Goal: Task Accomplishment & Management: Use online tool/utility

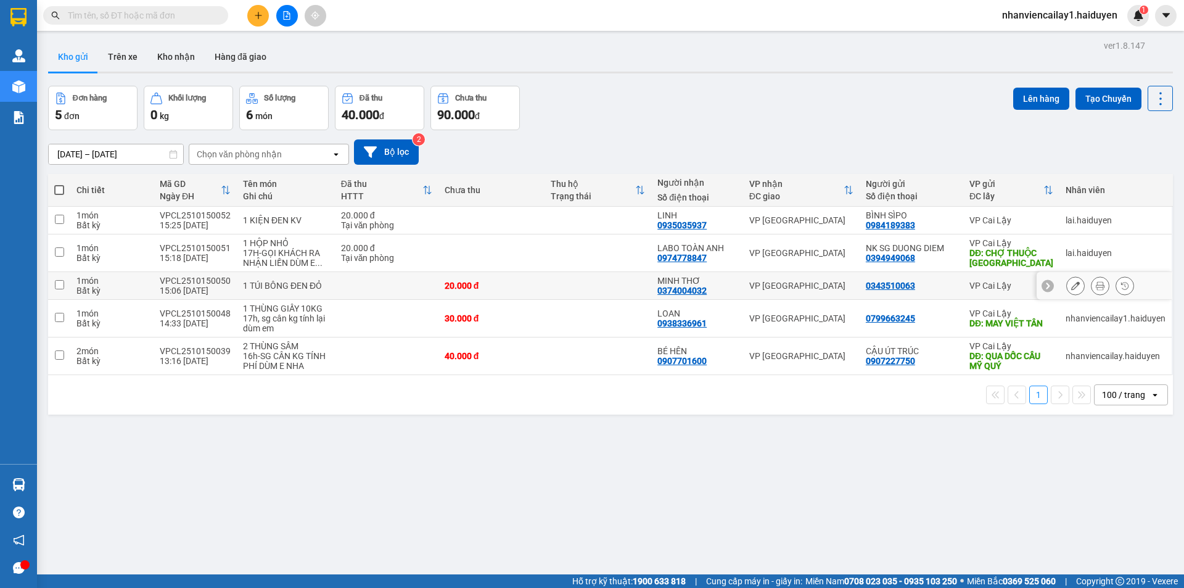
click at [603, 288] on td at bounding box center [598, 286] width 107 height 28
checkbox input "true"
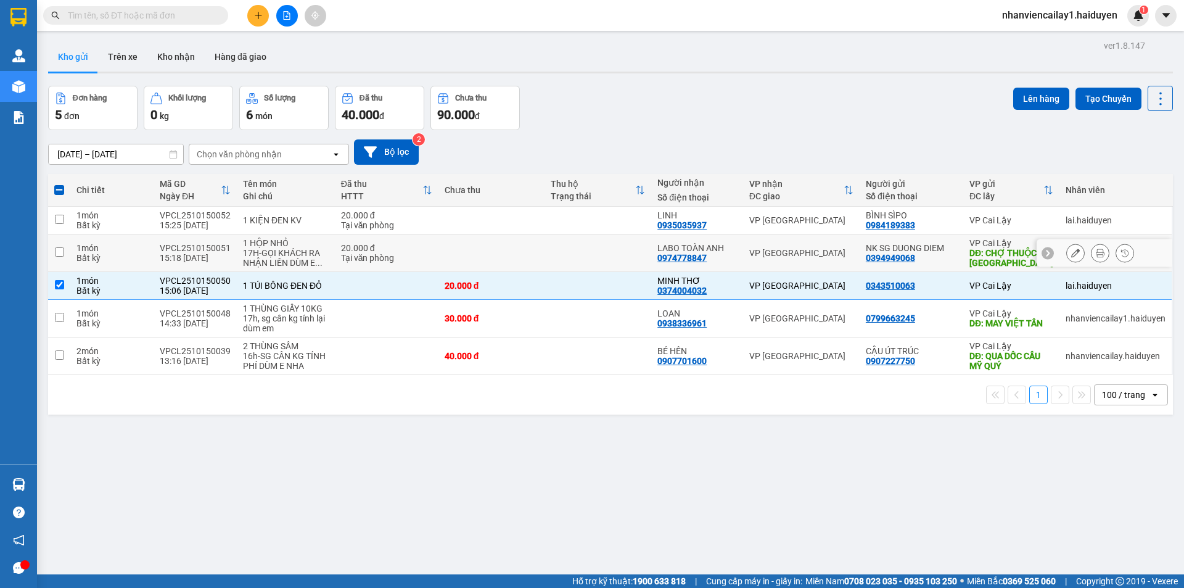
click at [545, 234] on td at bounding box center [598, 253] width 107 height 38
checkbox input "true"
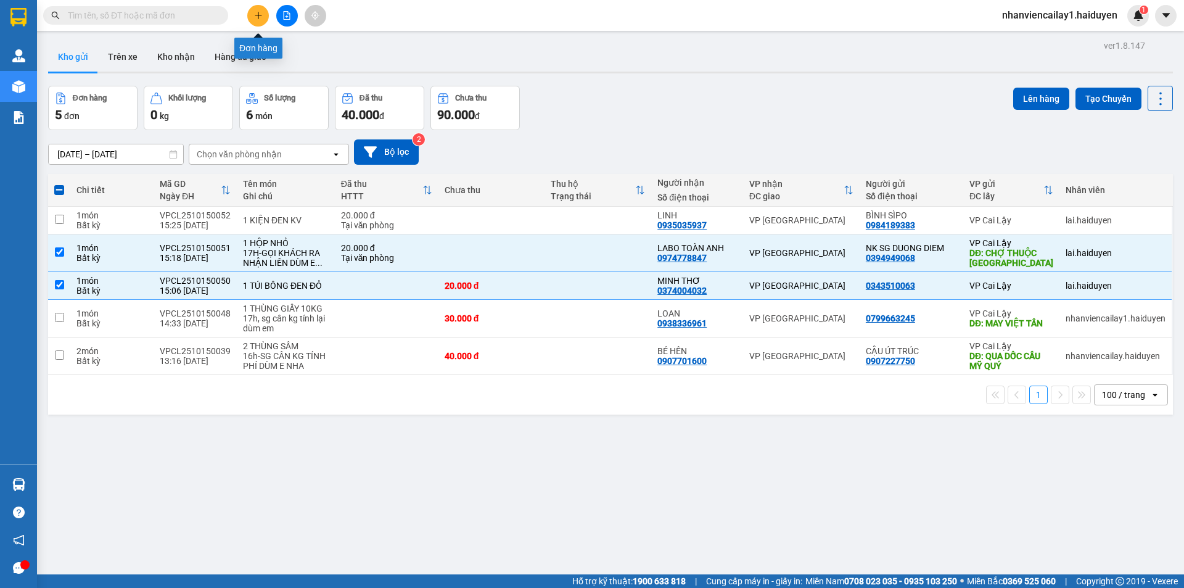
click at [267, 15] on button at bounding box center [258, 16] width 22 height 22
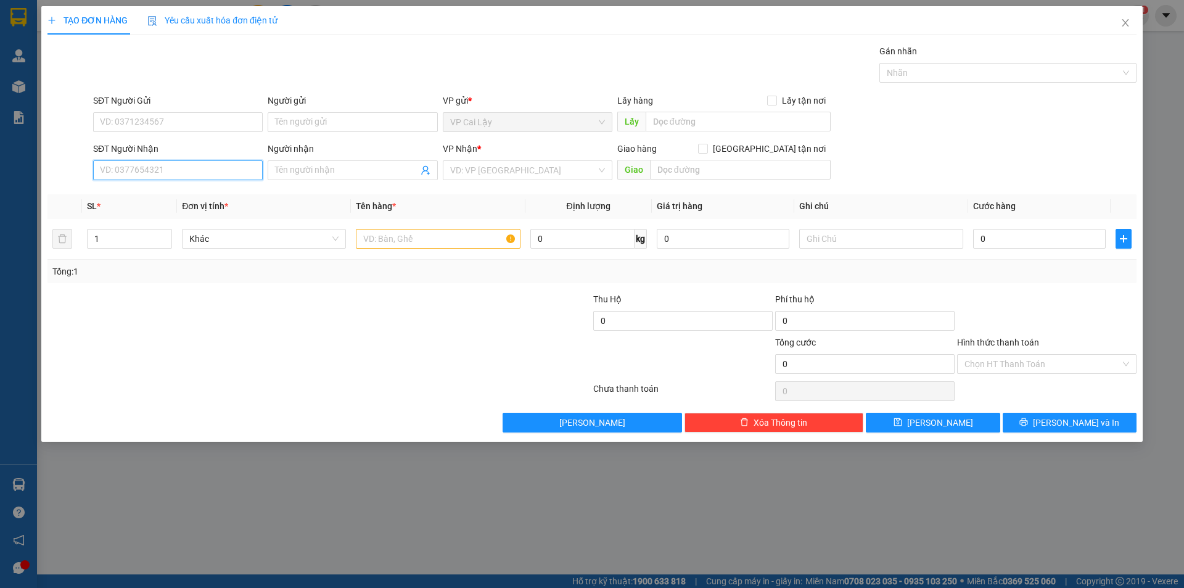
click at [160, 171] on input "SĐT Người Nhận" at bounding box center [178, 170] width 170 height 20
type input "0866529492"
click at [175, 194] on div "0866529492 - PHÚC" at bounding box center [178, 195] width 155 height 14
type input "PHÚC"
type input "20.000"
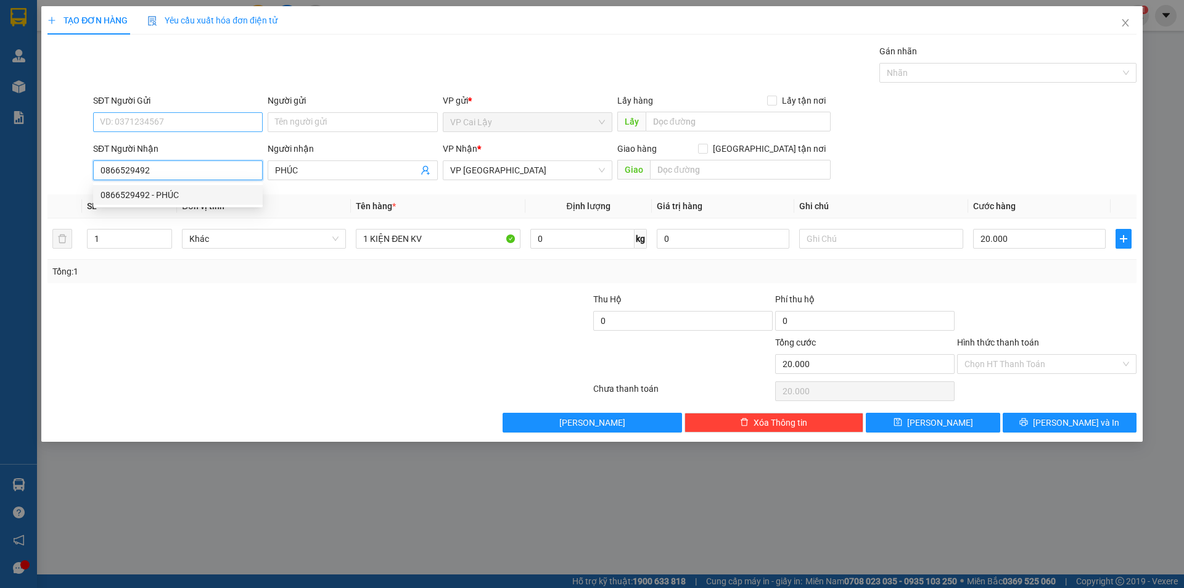
type input "20.000"
type input "0866529492"
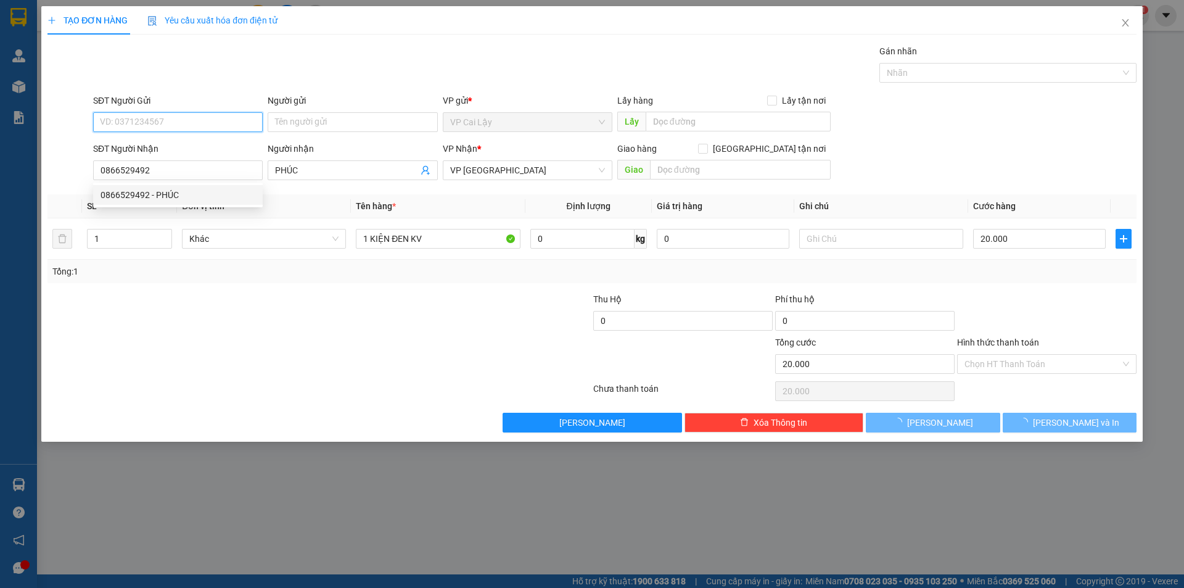
click at [211, 123] on input "SĐT Người Gửi" at bounding box center [178, 122] width 170 height 20
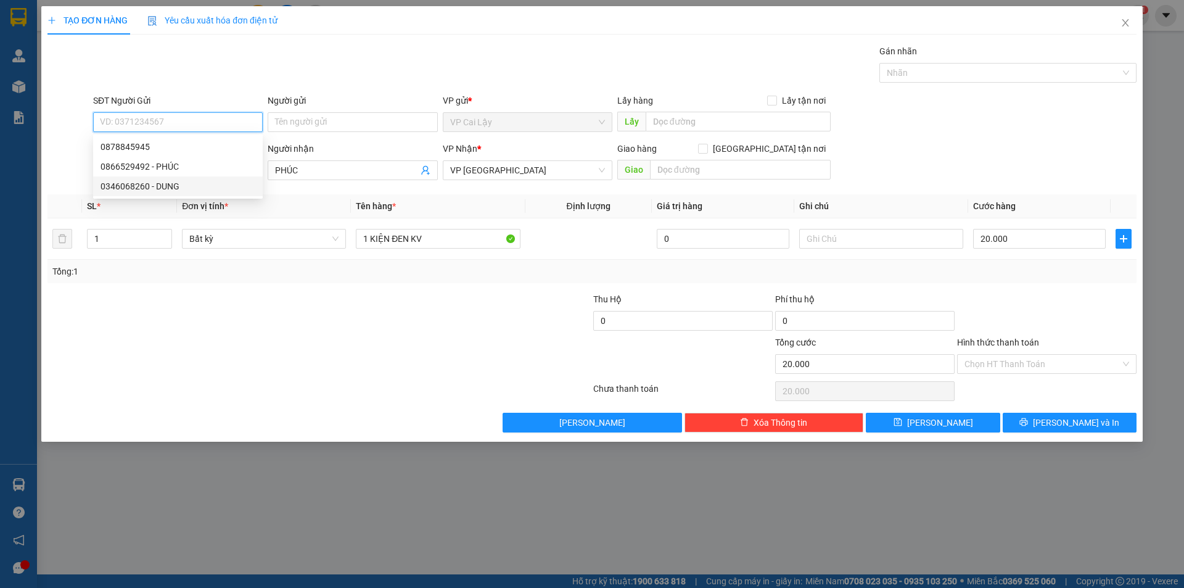
click at [162, 188] on div "0346068260 - DUNG" at bounding box center [178, 187] width 155 height 14
type input "0346068260"
type input "DUNG"
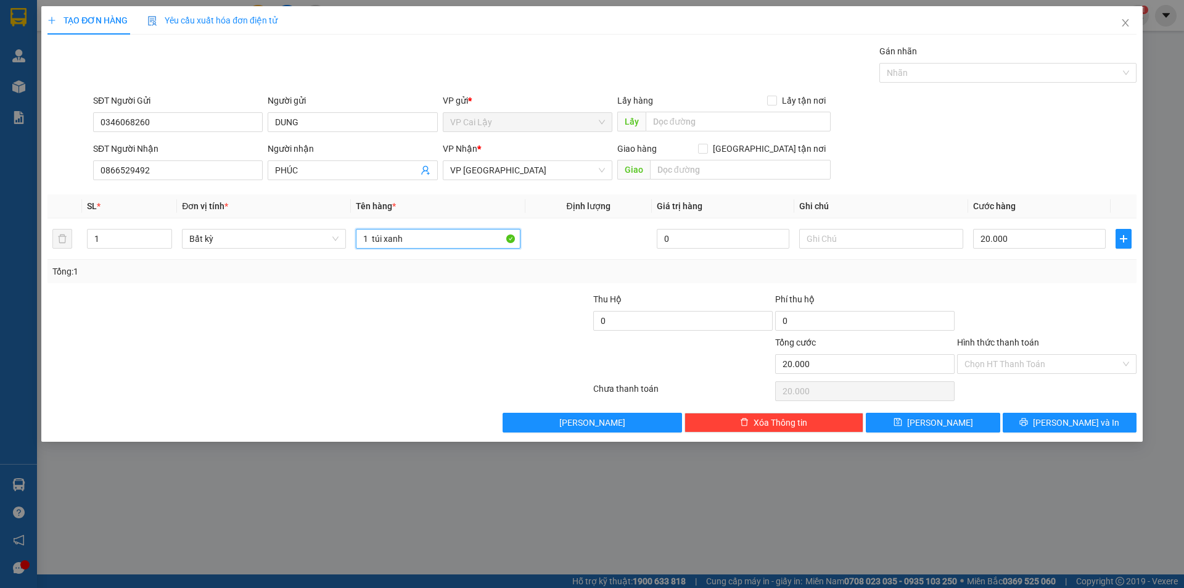
drag, startPoint x: 453, startPoint y: 239, endPoint x: 65, endPoint y: 212, distance: 389.0
click at [65, 212] on table "SL * Đơn vị tính * Tên hàng * Định lượng Giá trị hàng Ghi chú Cước hàng 1 Bất k…" at bounding box center [591, 226] width 1089 height 65
type input "1 HỘP KV"
drag, startPoint x: 1086, startPoint y: 419, endPoint x: 429, endPoint y: 107, distance: 727.9
click at [1084, 421] on span "[PERSON_NAME] và In" at bounding box center [1076, 423] width 86 height 14
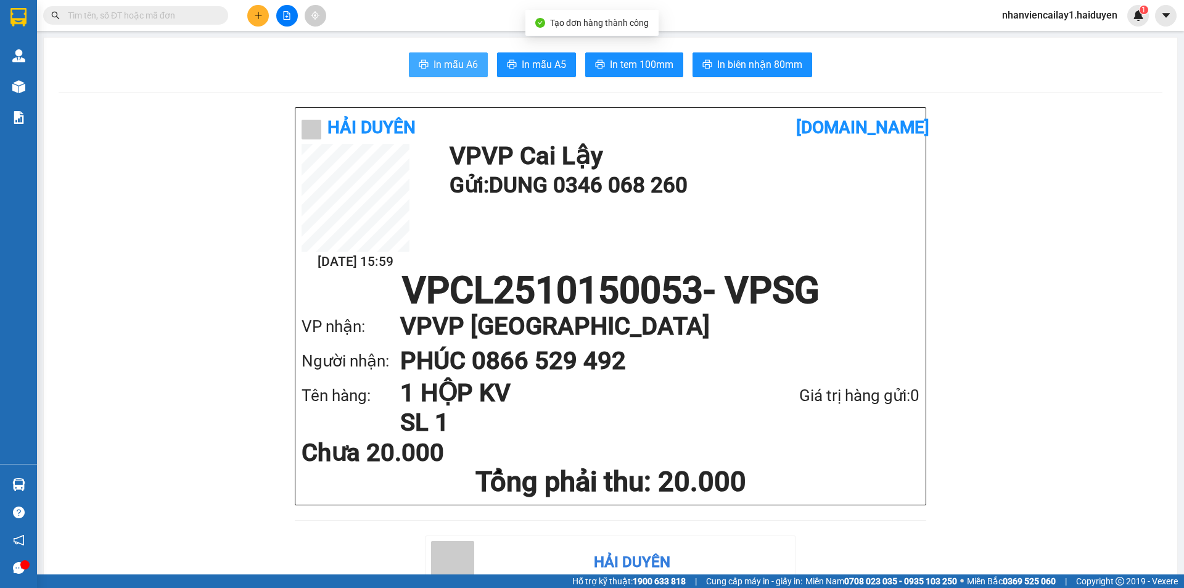
click at [453, 53] on button "In mẫu A6" at bounding box center [448, 64] width 79 height 25
click at [453, 59] on span "In mẫu A6" at bounding box center [456, 64] width 44 height 15
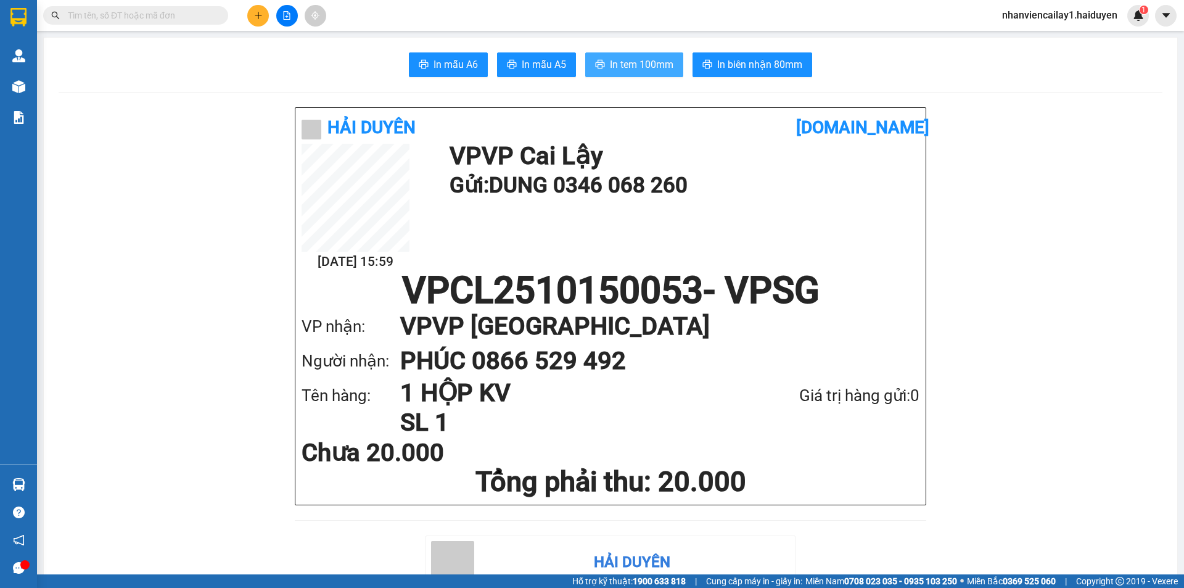
click at [638, 66] on span "In tem 100mm" at bounding box center [642, 64] width 64 height 15
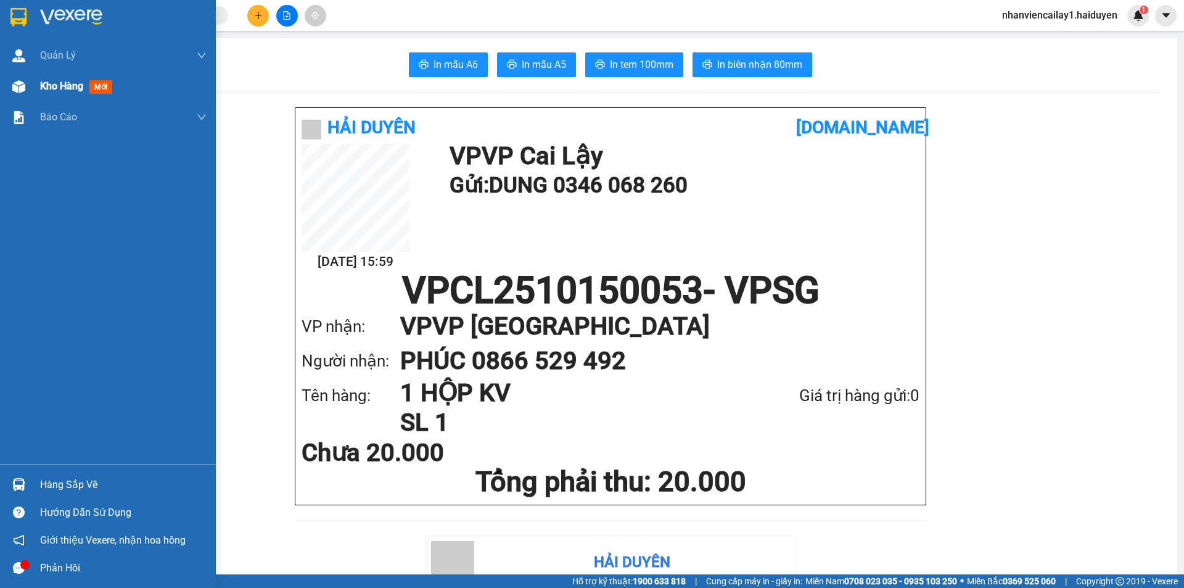
click at [46, 88] on span "Kho hàng" at bounding box center [61, 86] width 43 height 12
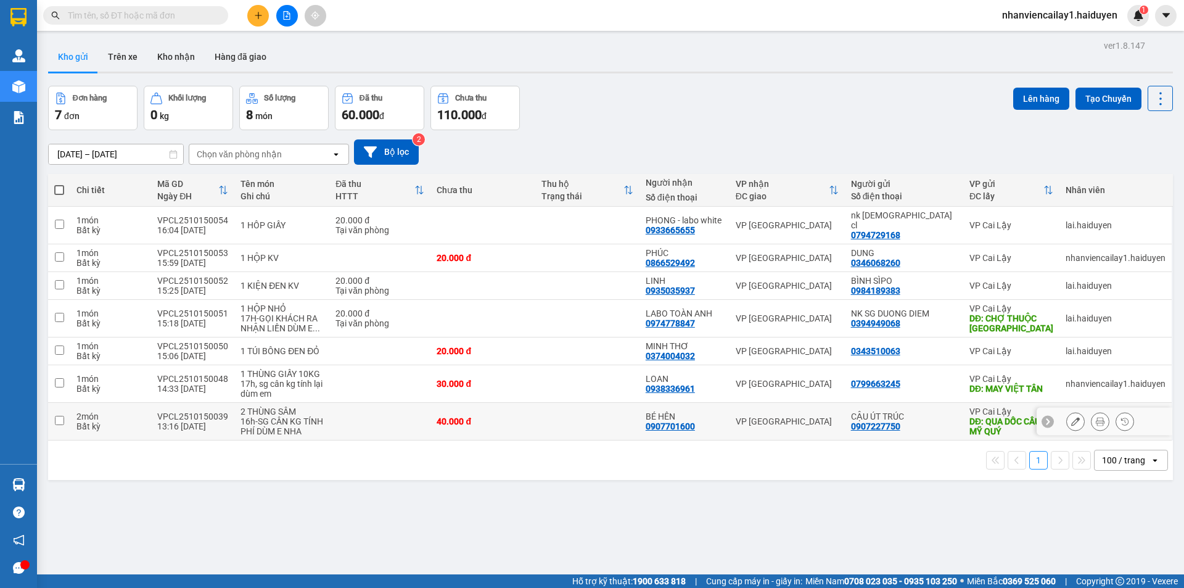
click at [817, 416] on div "VP [GEOGRAPHIC_DATA]" at bounding box center [787, 421] width 103 height 10
checkbox input "true"
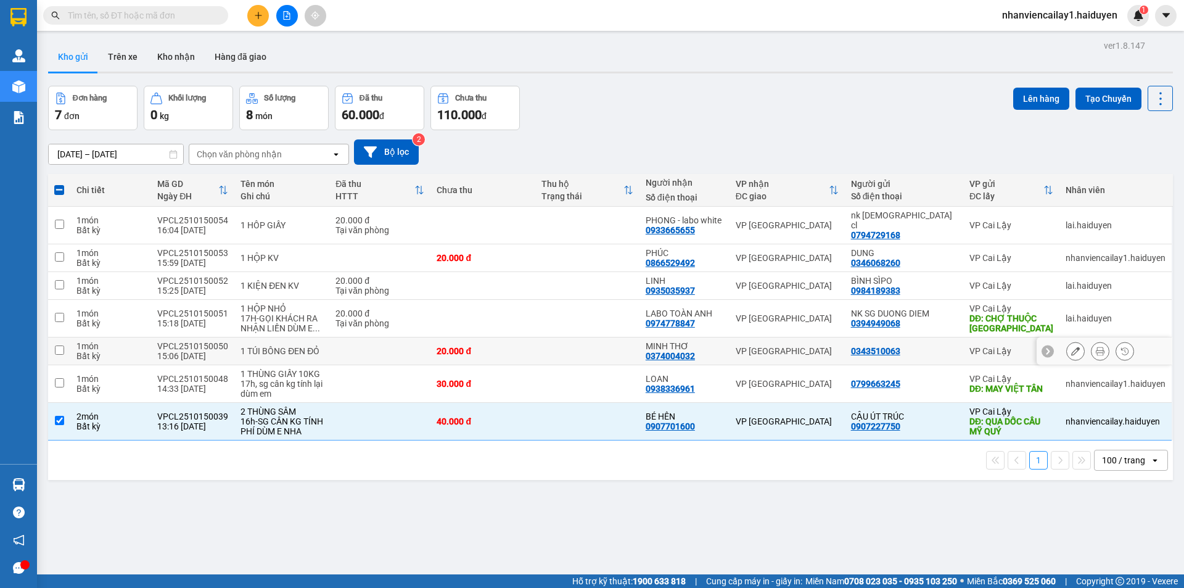
click at [819, 347] on td "VP [GEOGRAPHIC_DATA]" at bounding box center [787, 351] width 115 height 28
checkbox input "true"
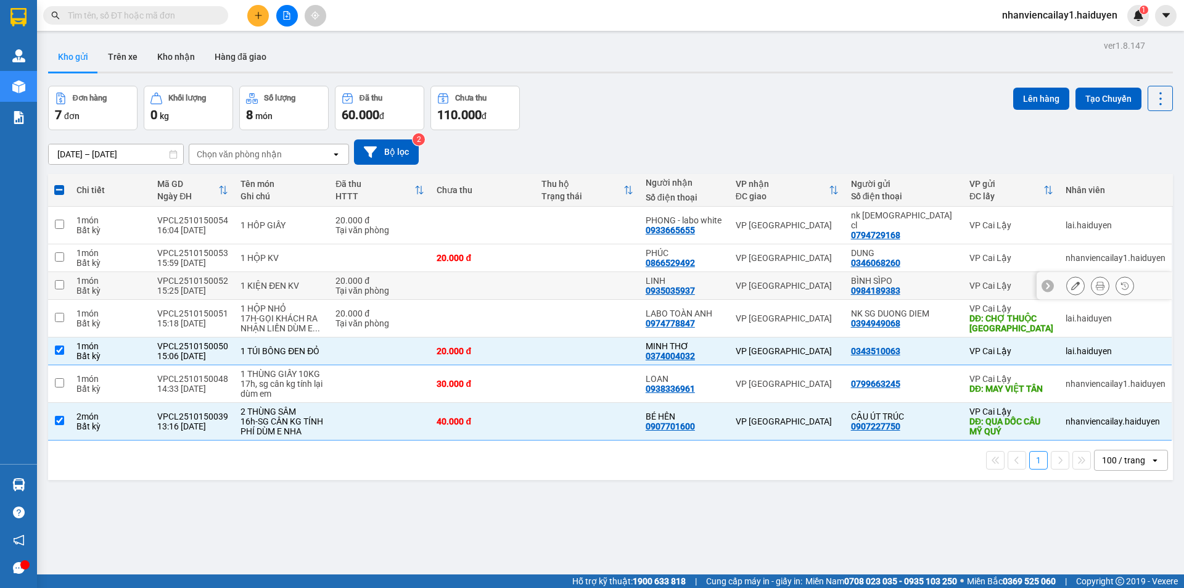
click at [835, 281] on div "VP [GEOGRAPHIC_DATA]" at bounding box center [787, 286] width 103 height 10
checkbox input "true"
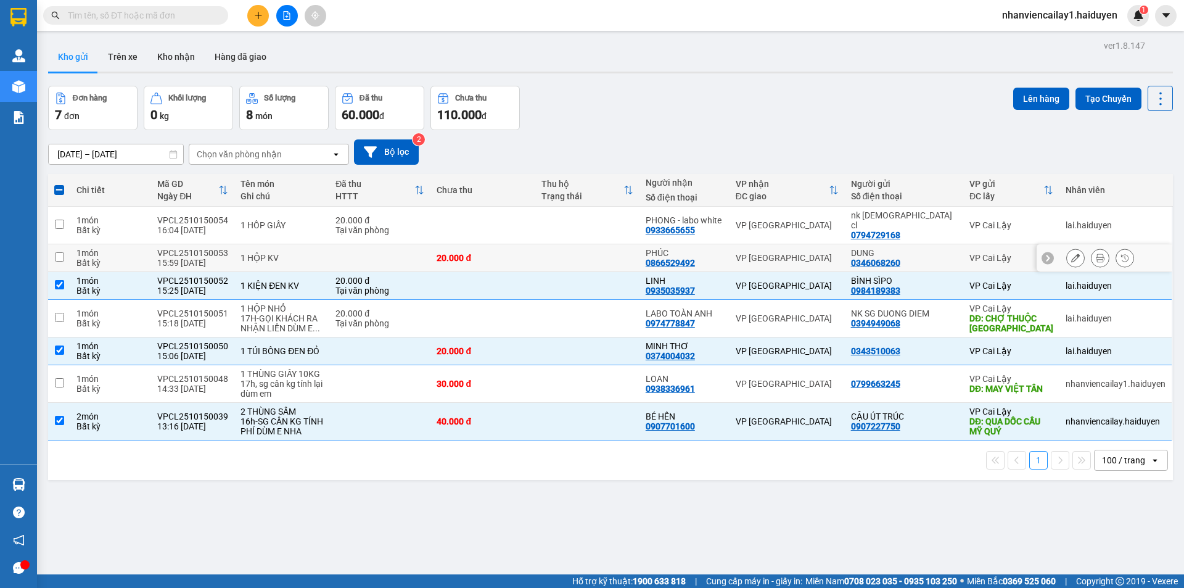
click at [836, 254] on td "VP [GEOGRAPHIC_DATA]" at bounding box center [787, 258] width 115 height 28
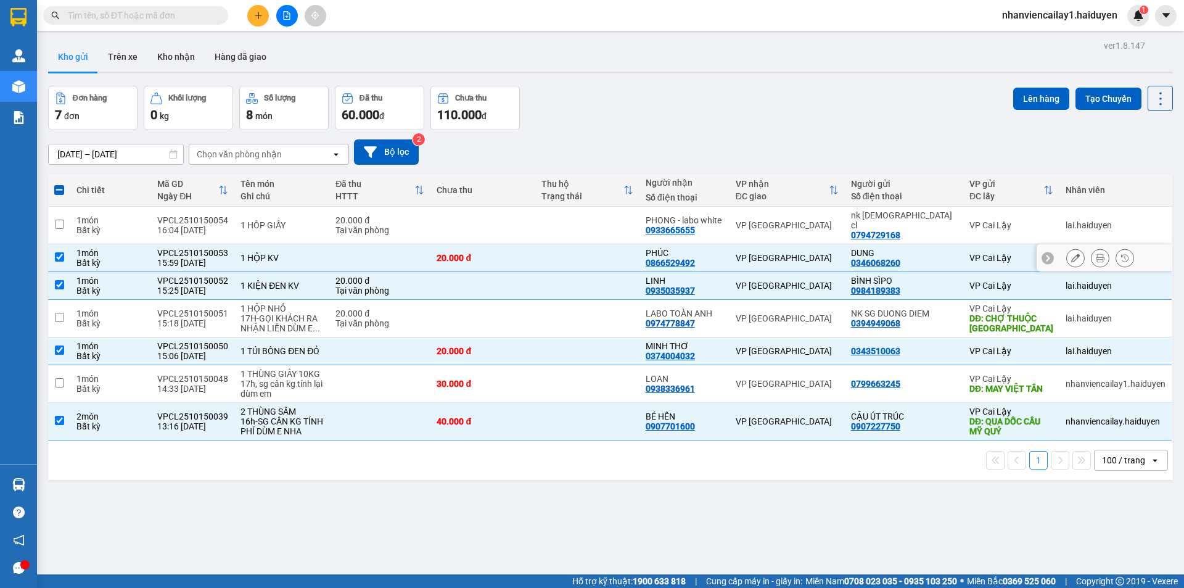
checkbox input "true"
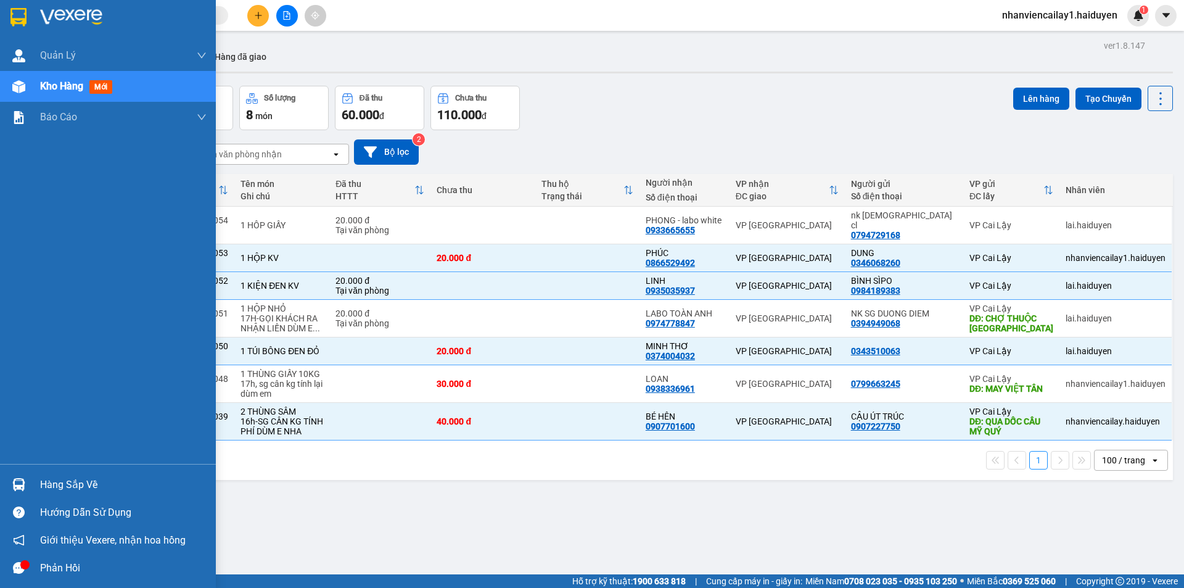
drag, startPoint x: 0, startPoint y: 394, endPoint x: 0, endPoint y: 586, distance: 192.5
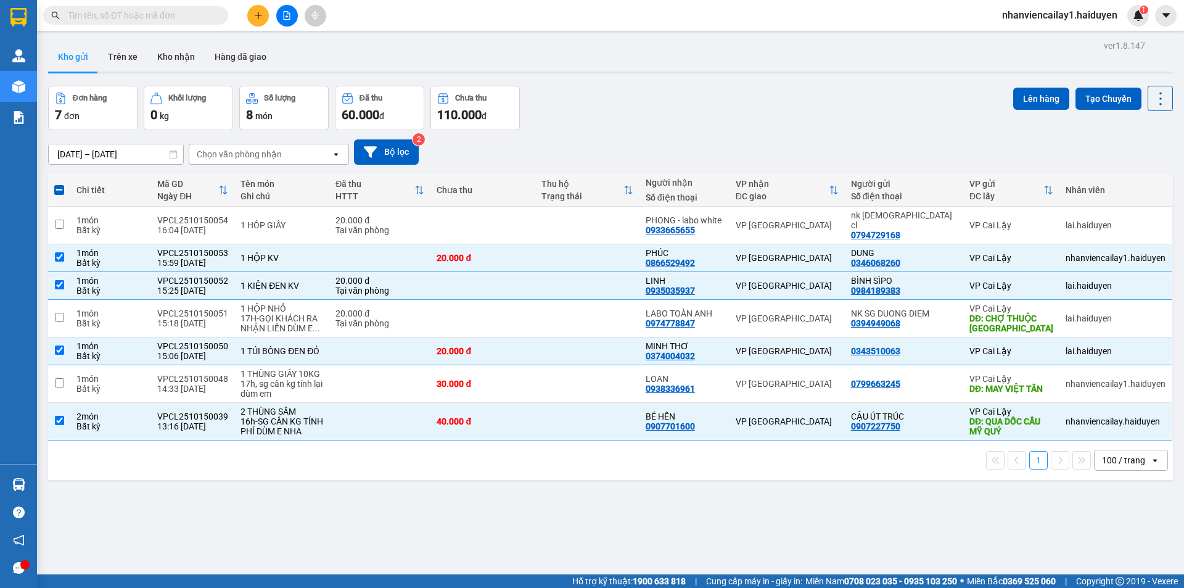
drag, startPoint x: 712, startPoint y: 114, endPoint x: 473, endPoint y: 476, distance: 433.7
click at [712, 114] on div "Đơn hàng 7 đơn Khối lượng 0 kg Số lượng 8 món Đã thu 60.000 đ Chưa thu 110.000 …" at bounding box center [610, 108] width 1125 height 44
click at [1039, 99] on button "Lên hàng" at bounding box center [1042, 99] width 56 height 22
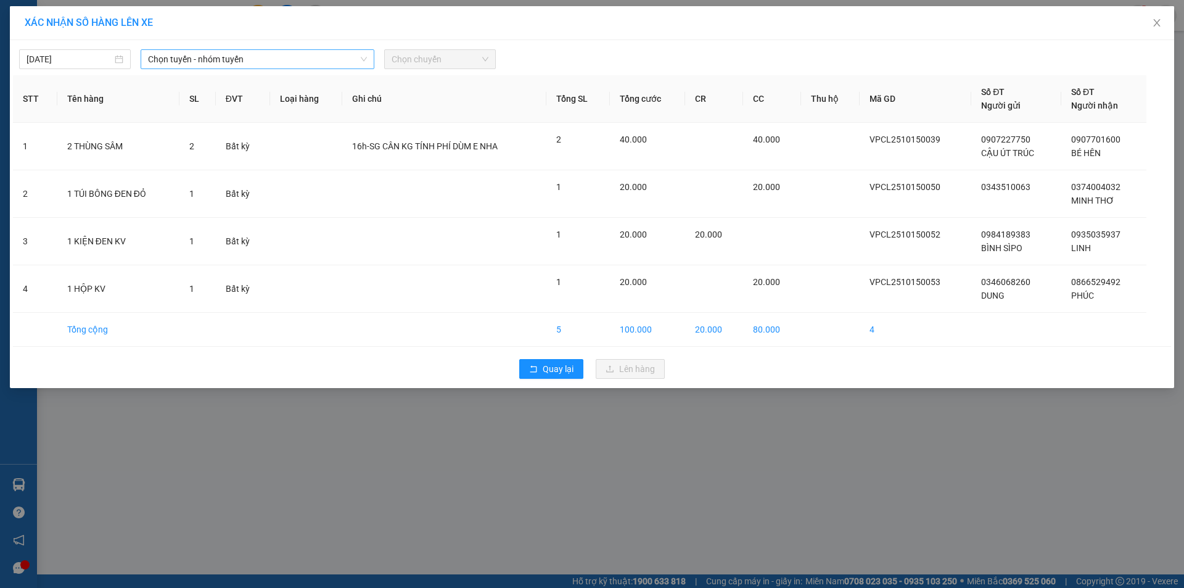
click at [163, 64] on span "Chọn tuyến - nhóm tuyến" at bounding box center [257, 59] width 219 height 19
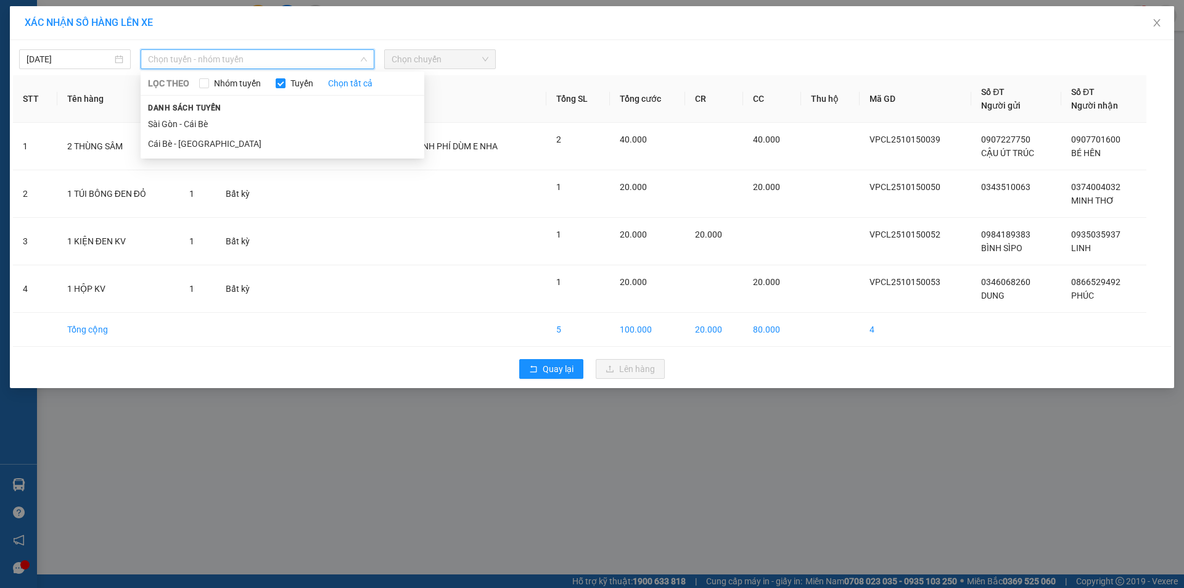
drag, startPoint x: 210, startPoint y: 146, endPoint x: 316, endPoint y: 118, distance: 110.3
click at [210, 147] on li "Cái Bè - [GEOGRAPHIC_DATA]" at bounding box center [283, 144] width 284 height 20
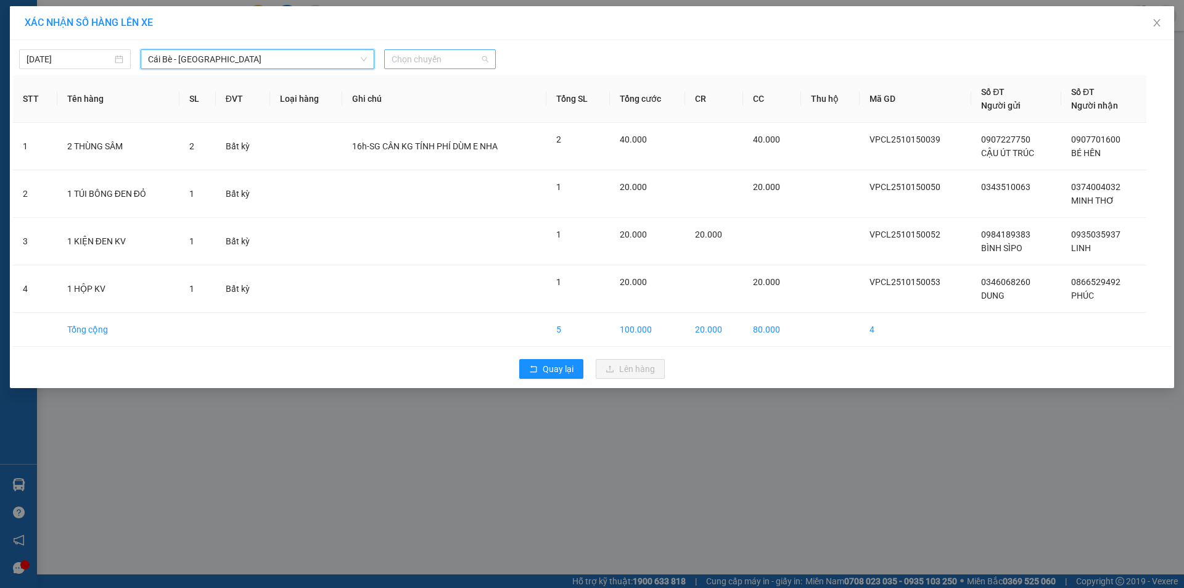
click at [468, 58] on span "Chọn chuyến" at bounding box center [440, 59] width 97 height 19
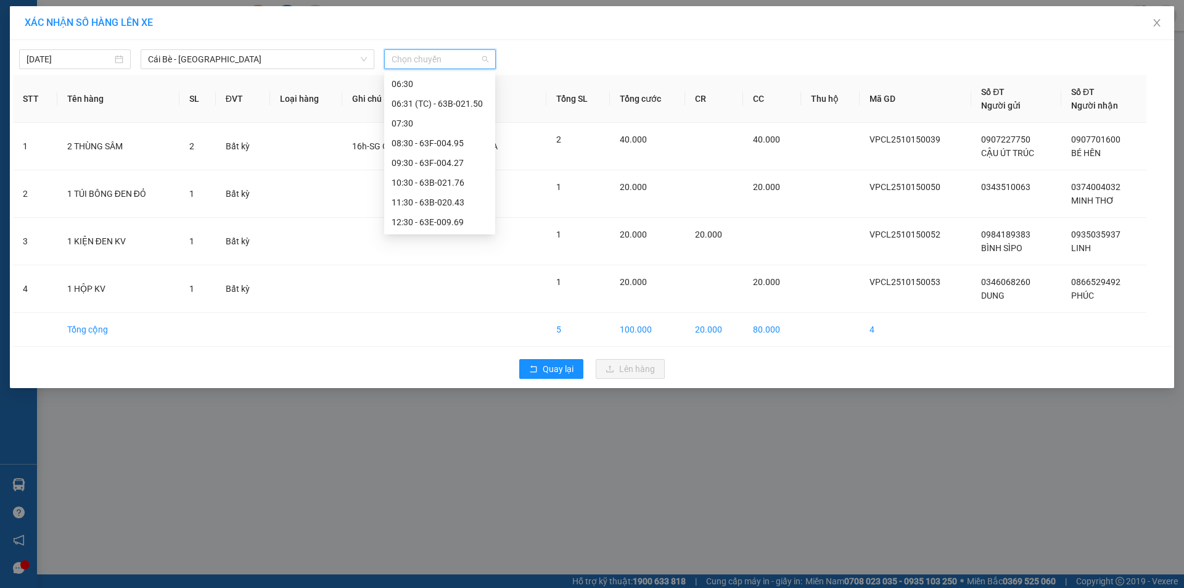
scroll to position [257, 0]
click at [471, 200] on div "15:30 - 63B-021.50" at bounding box center [440, 203] width 96 height 14
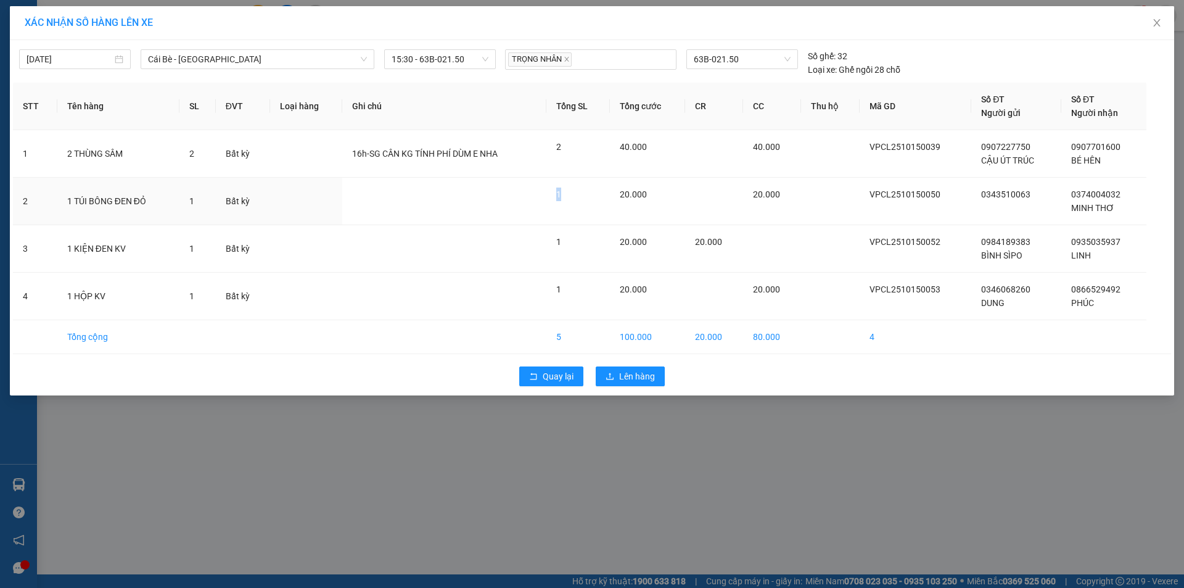
click at [471, 200] on td at bounding box center [444, 201] width 204 height 47
click at [655, 369] on button "Lên hàng" at bounding box center [630, 376] width 69 height 20
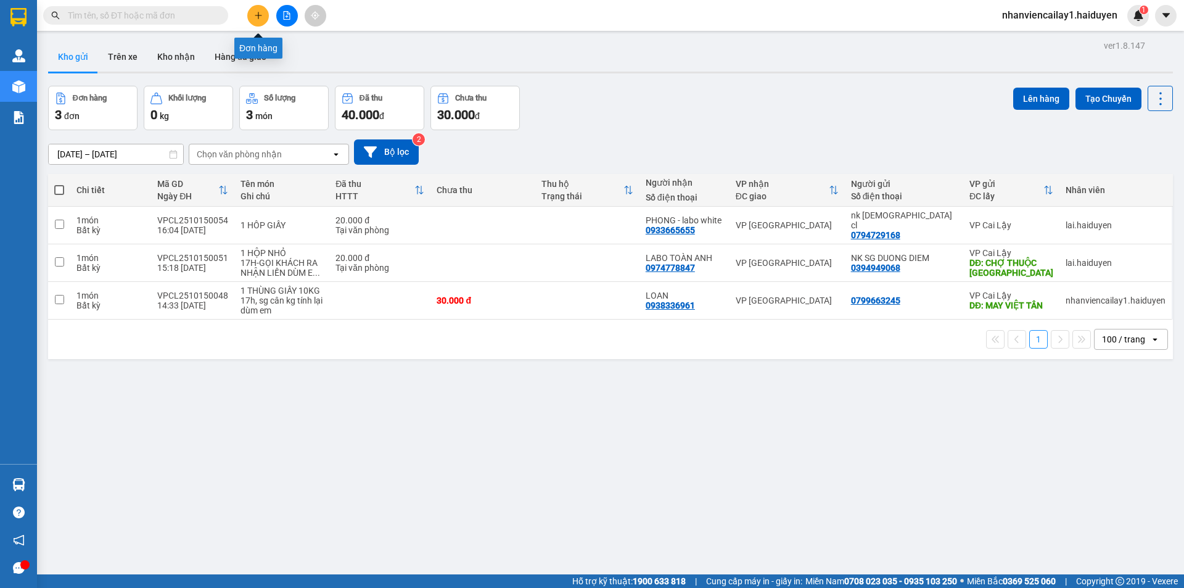
click at [260, 10] on button at bounding box center [258, 16] width 22 height 22
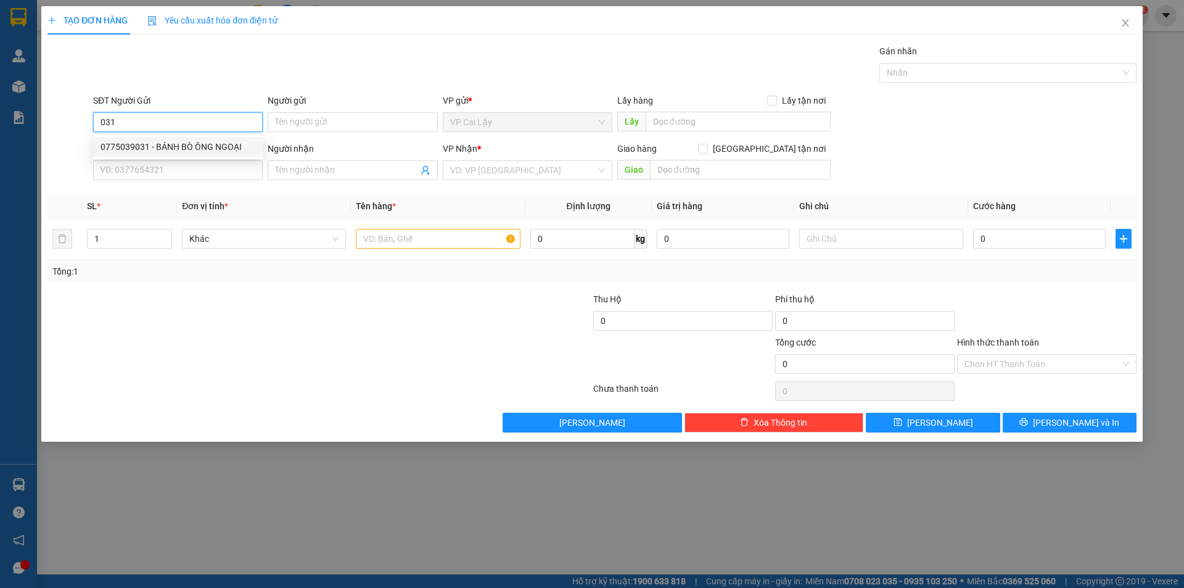
click at [210, 141] on div "0775039031 - BÁNH BÒ ÔNG NGOẠI" at bounding box center [178, 147] width 155 height 14
type input "0775039031"
type input "BÁNH BÒ ÔNG NGOẠI"
type input "NGÃ 3 NHỊ QUÝ"
type input "0899683877"
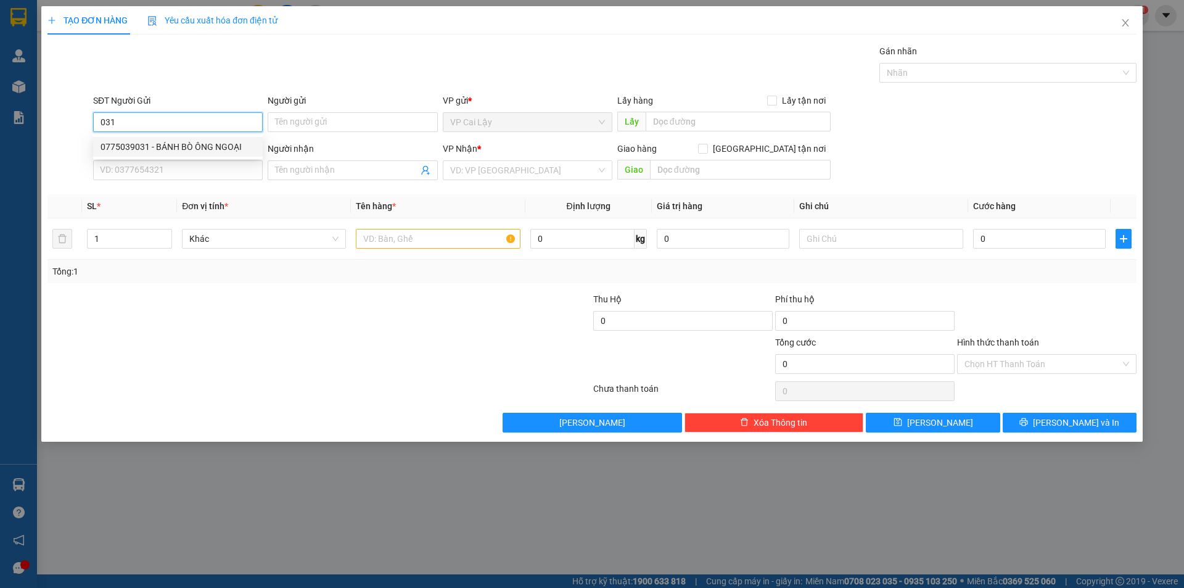
type input "TRANG"
type input "20.000"
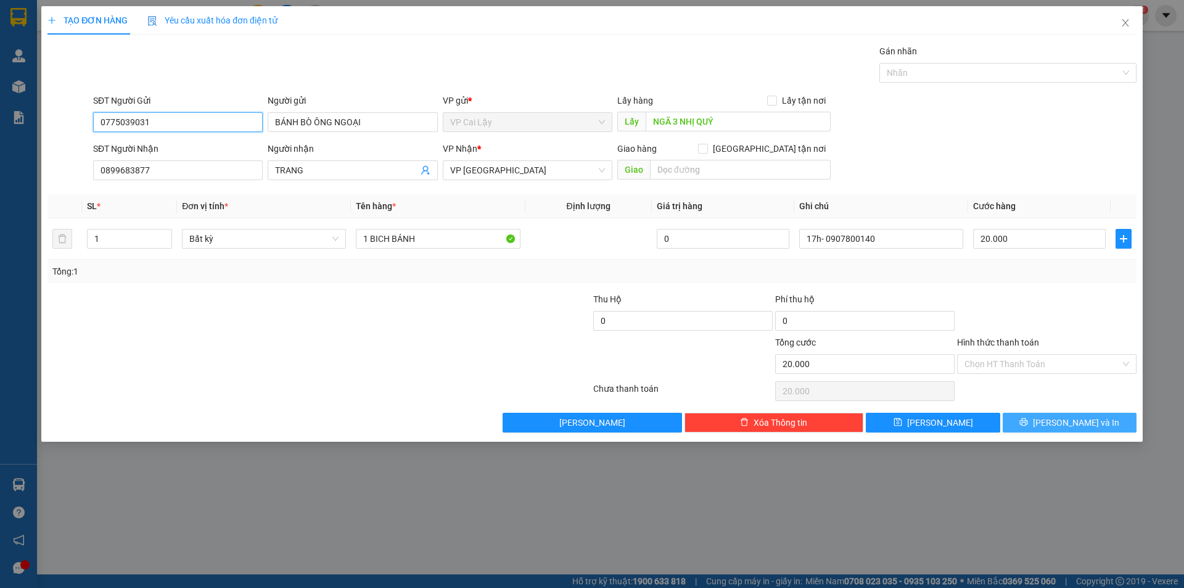
type input "0775039031"
click at [1065, 426] on span "[PERSON_NAME] và In" at bounding box center [1076, 423] width 86 height 14
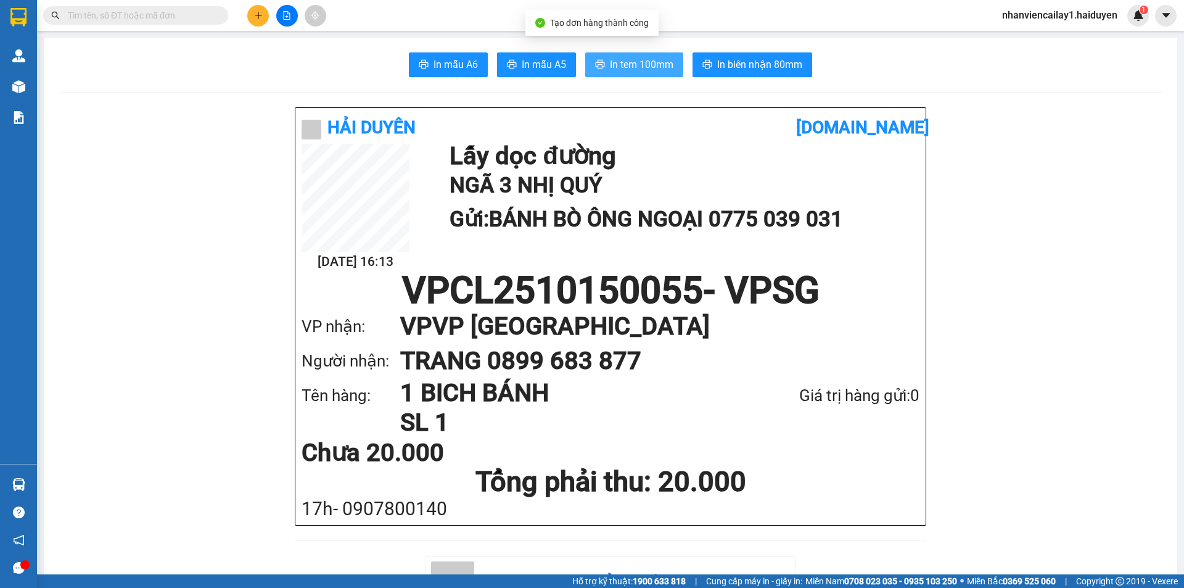
click at [624, 58] on span "In tem 100mm" at bounding box center [642, 64] width 64 height 15
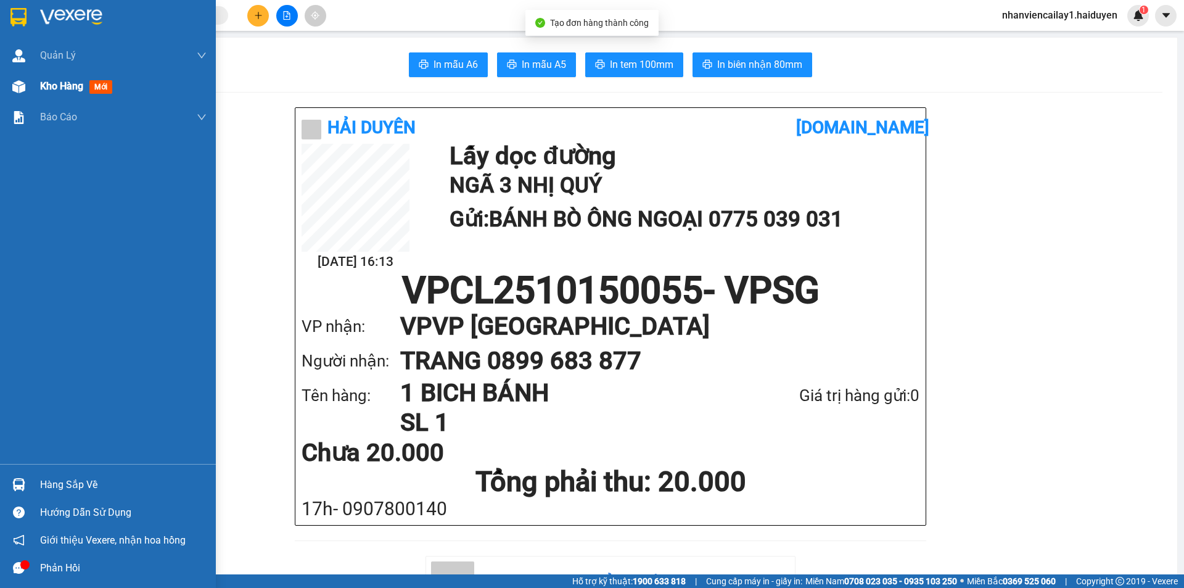
click at [47, 88] on span "Kho hàng" at bounding box center [61, 86] width 43 height 12
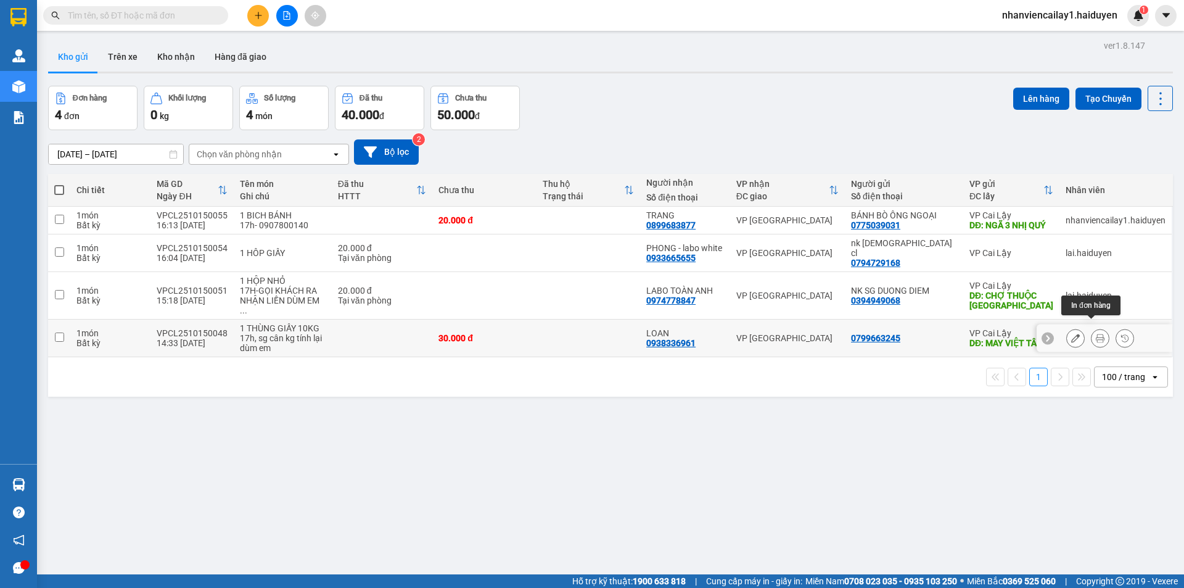
click at [1096, 334] on icon at bounding box center [1100, 338] width 9 height 9
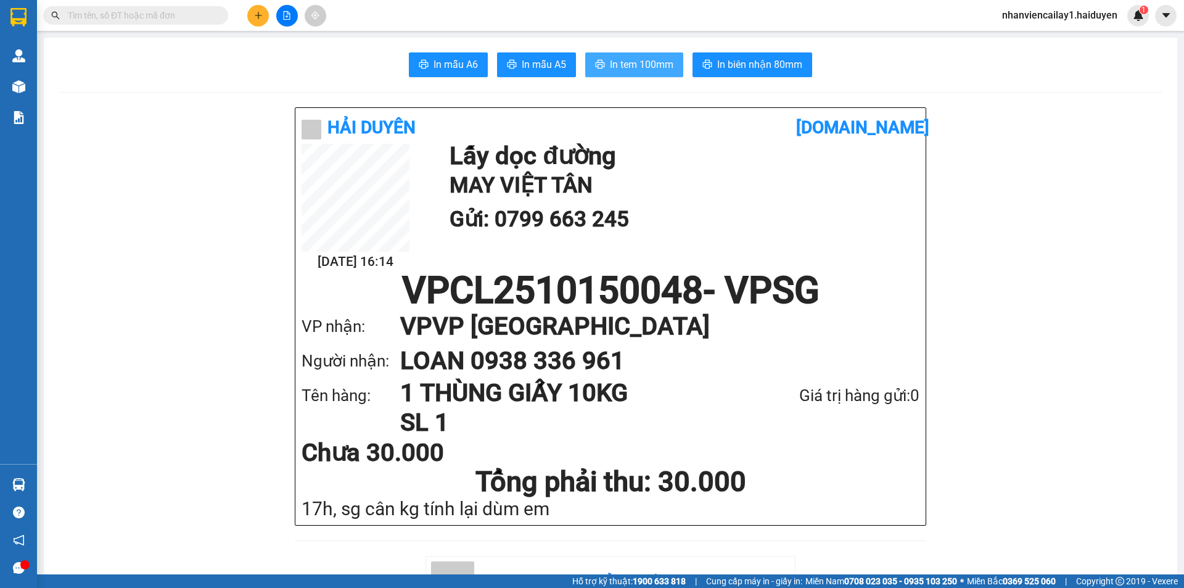
click at [626, 59] on span "In tem 100mm" at bounding box center [642, 64] width 64 height 15
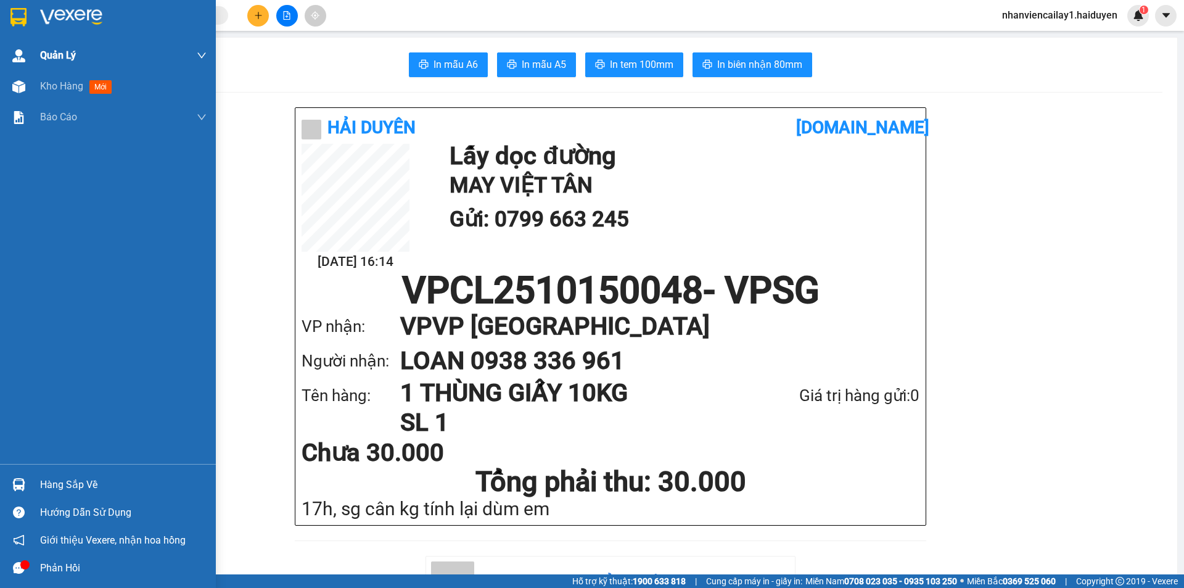
drag, startPoint x: 51, startPoint y: 96, endPoint x: 135, endPoint y: 51, distance: 95.2
click at [52, 96] on div "Kho hàng mới" at bounding box center [123, 86] width 167 height 31
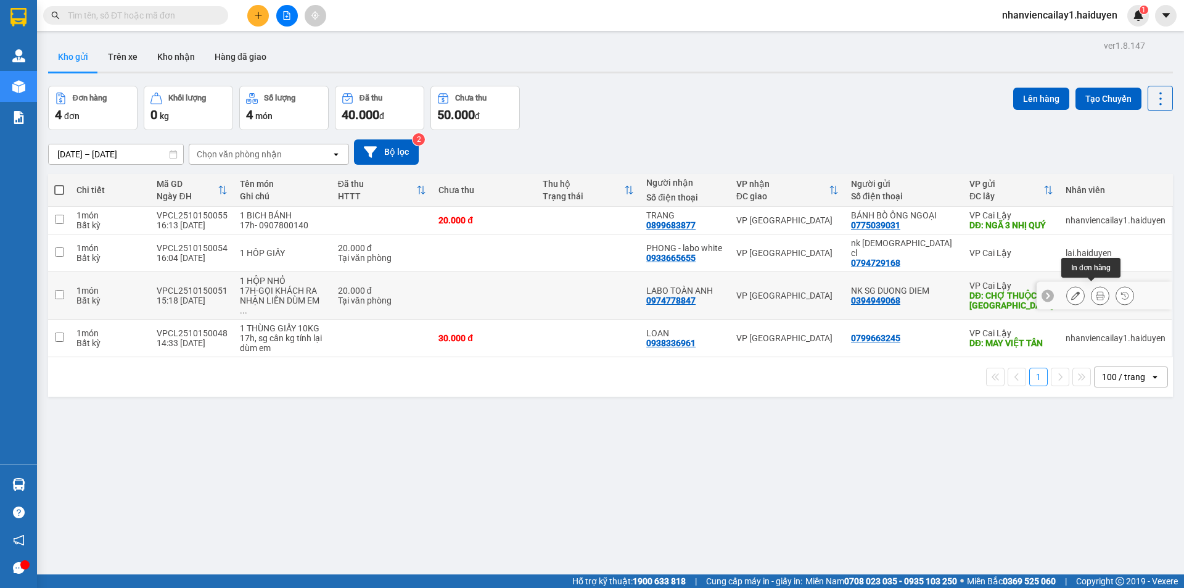
click at [1092, 291] on button at bounding box center [1100, 296] width 17 height 22
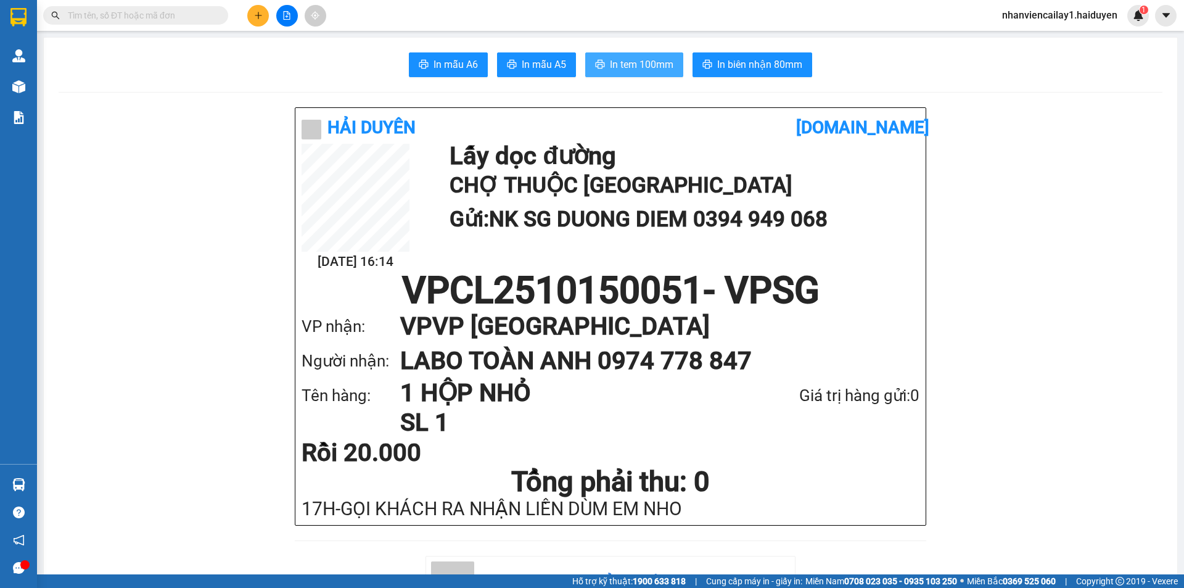
click at [650, 67] on span "In tem 100mm" at bounding box center [642, 64] width 64 height 15
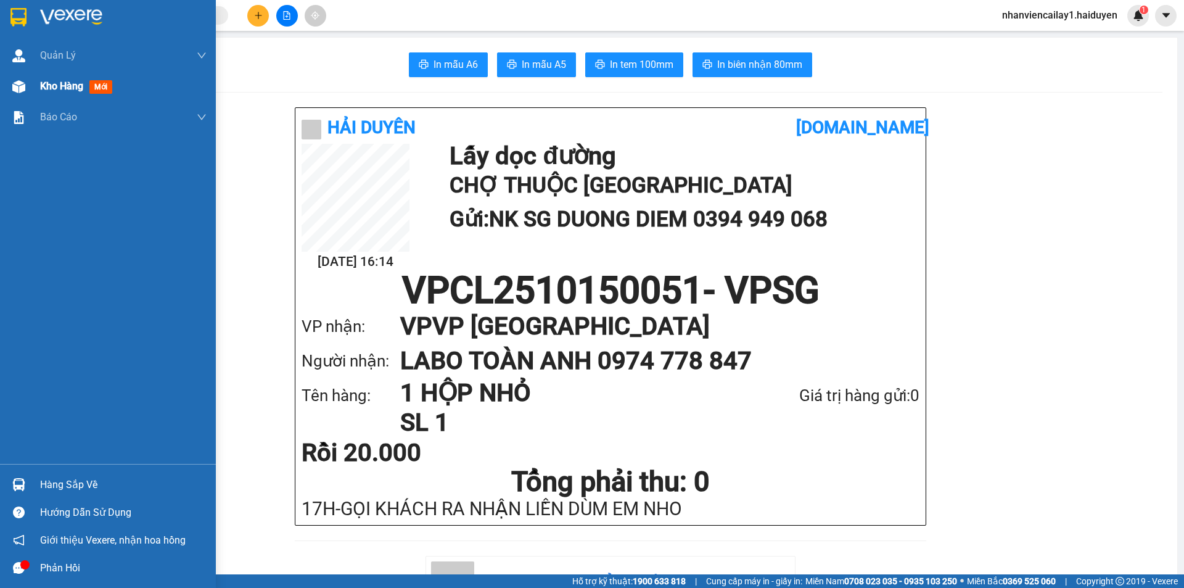
click at [20, 78] on div at bounding box center [19, 87] width 22 height 22
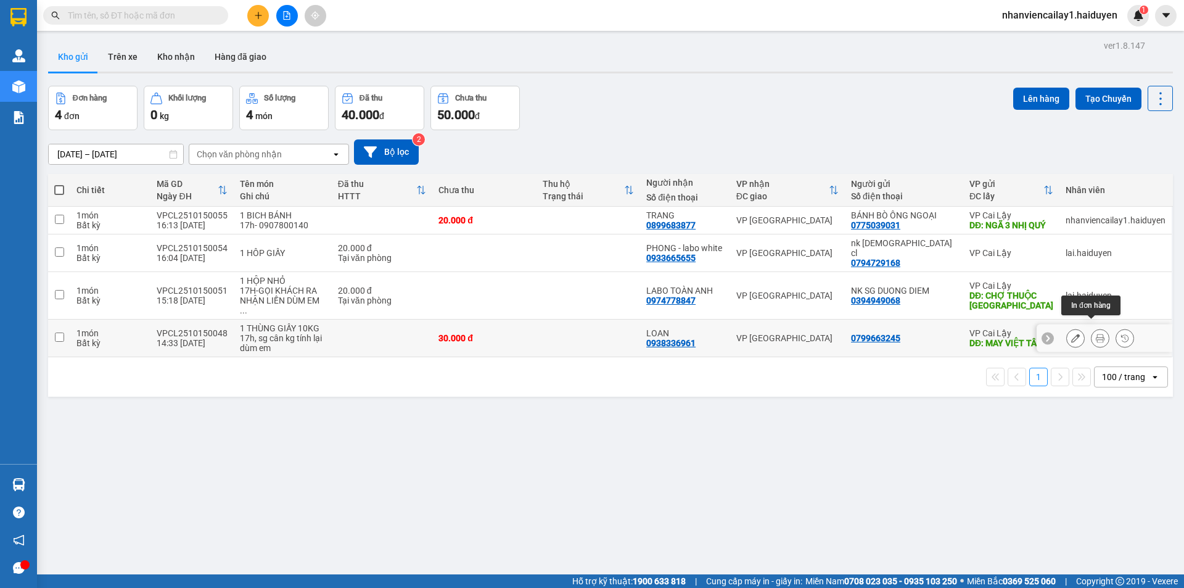
click at [1096, 334] on icon at bounding box center [1100, 338] width 9 height 9
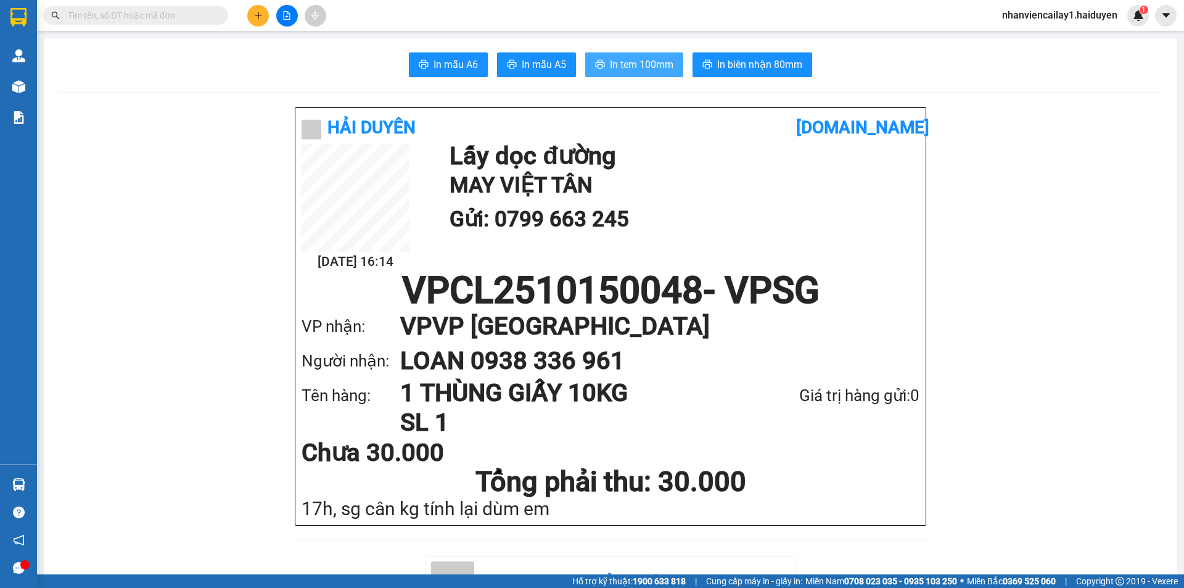
click at [648, 62] on span "In tem 100mm" at bounding box center [642, 64] width 64 height 15
